Goal: Task Accomplishment & Management: Manage account settings

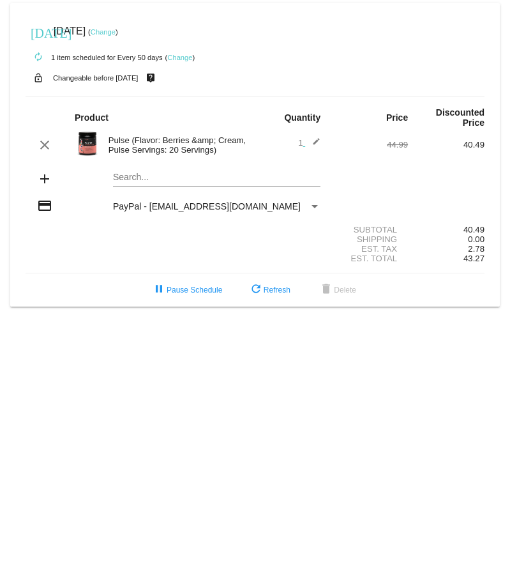
click at [183, 58] on link "Change" at bounding box center [179, 58] width 25 height 8
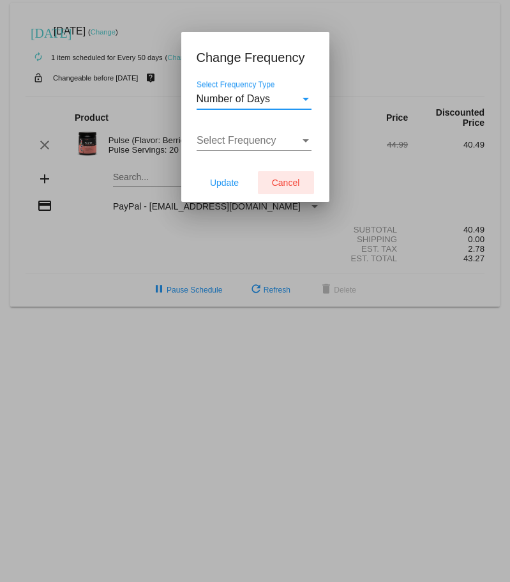
click at [278, 181] on span "Cancel" at bounding box center [286, 183] width 28 height 10
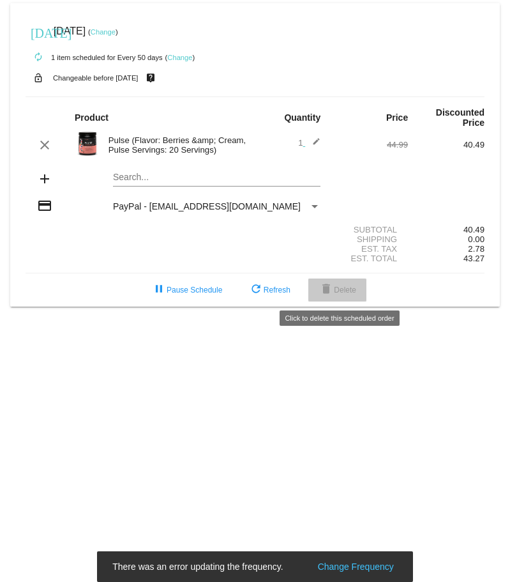
click at [340, 287] on span "delete Delete" at bounding box center [338, 289] width 38 height 9
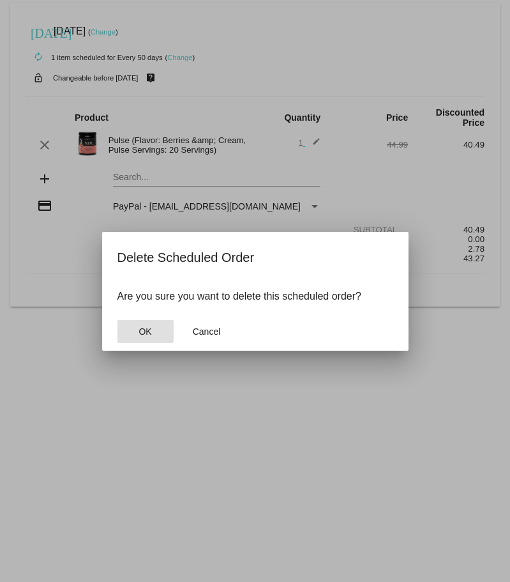
click at [144, 333] on span "OK" at bounding box center [145, 331] width 13 height 10
